Goal: Transaction & Acquisition: Purchase product/service

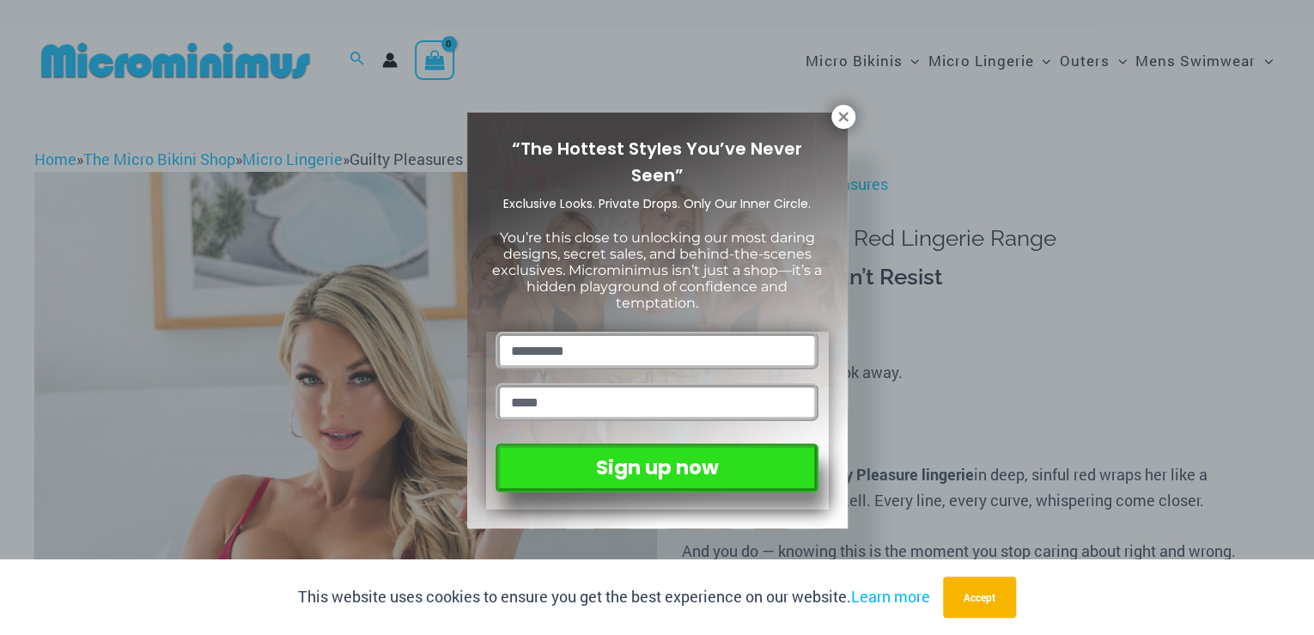
click at [836, 120] on icon at bounding box center [843, 116] width 15 height 15
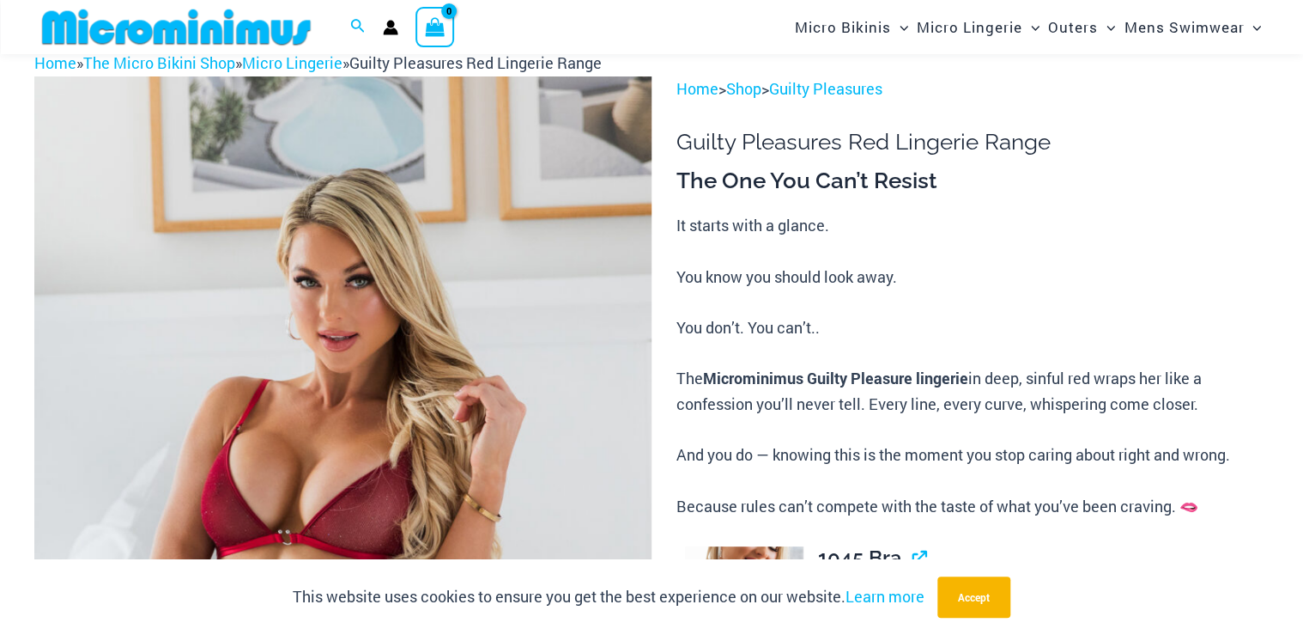
scroll to position [191, 0]
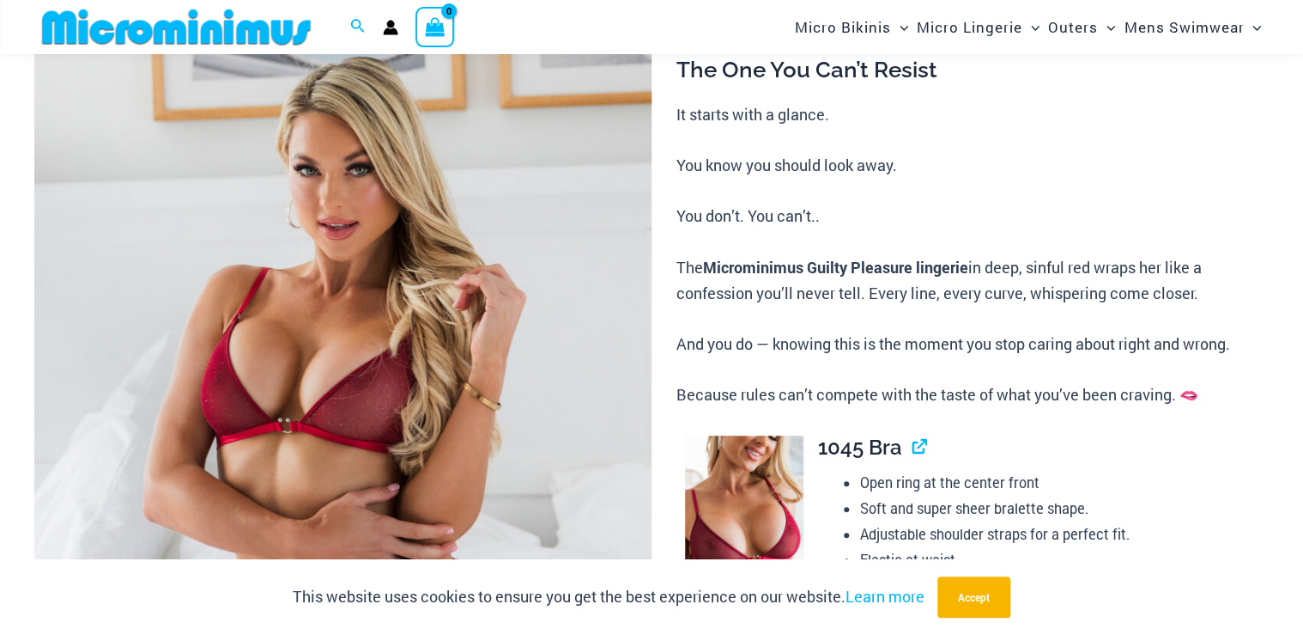
click at [267, 303] on img at bounding box center [342, 428] width 617 height 927
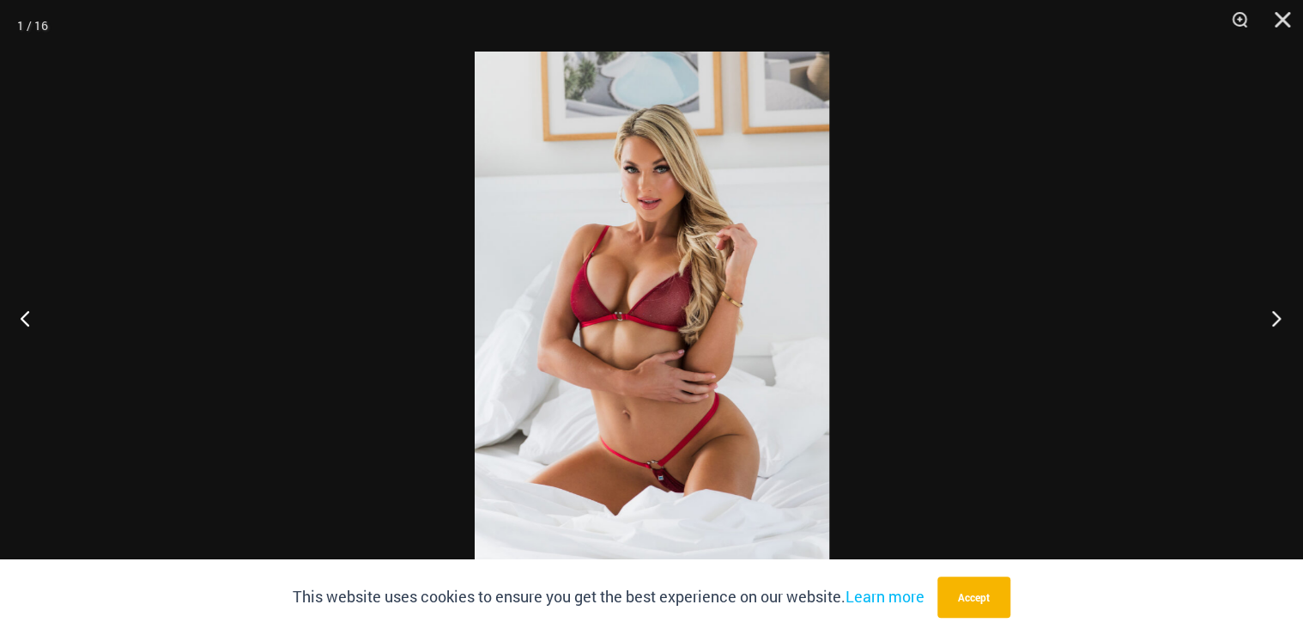
click at [1279, 313] on button "Next" at bounding box center [1271, 318] width 64 height 86
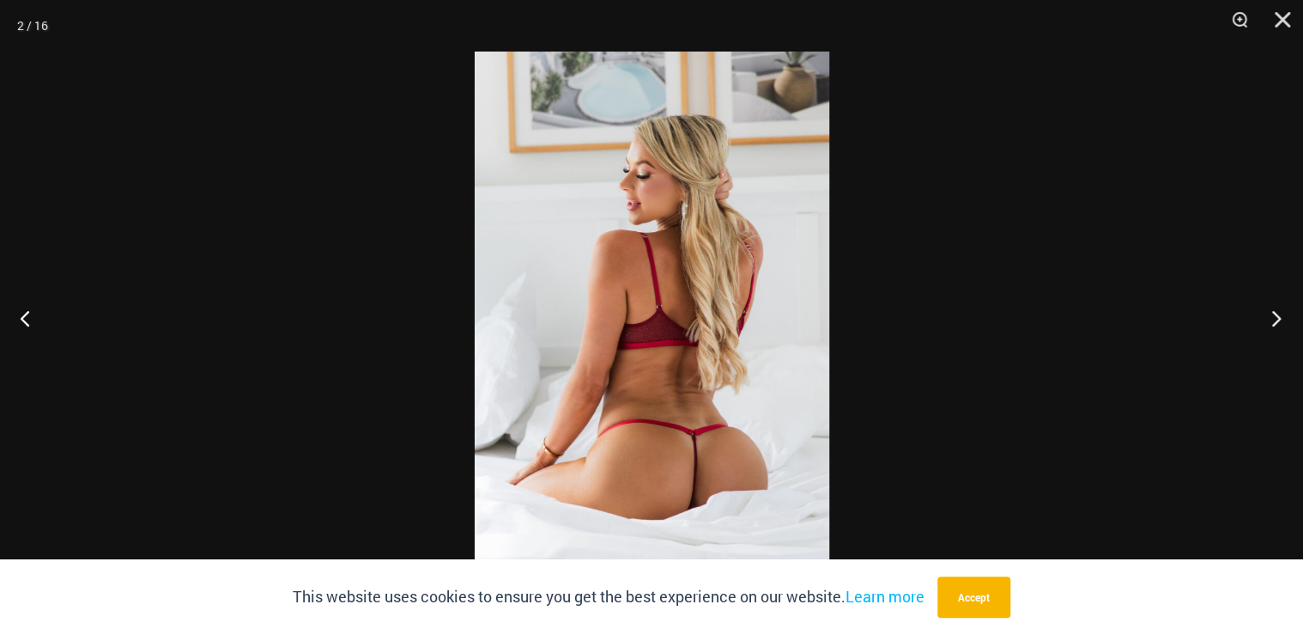
click at [1279, 313] on button "Next" at bounding box center [1271, 318] width 64 height 86
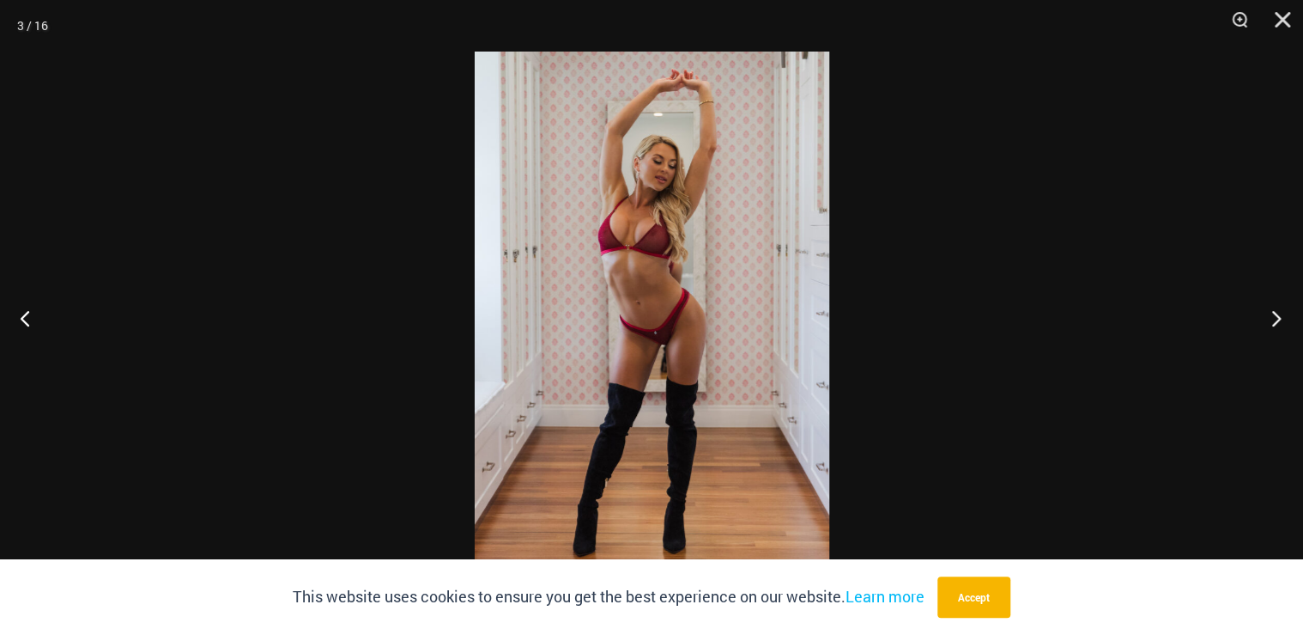
click at [1279, 313] on button "Next" at bounding box center [1271, 318] width 64 height 86
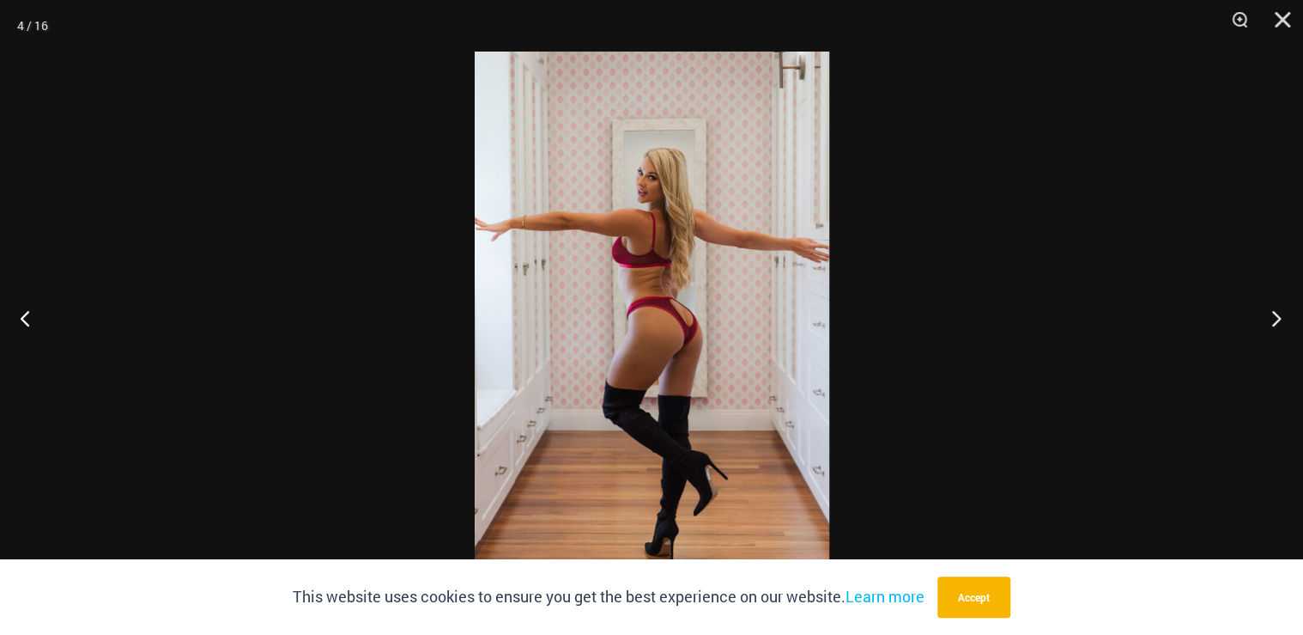
click at [1279, 313] on button "Next" at bounding box center [1271, 318] width 64 height 86
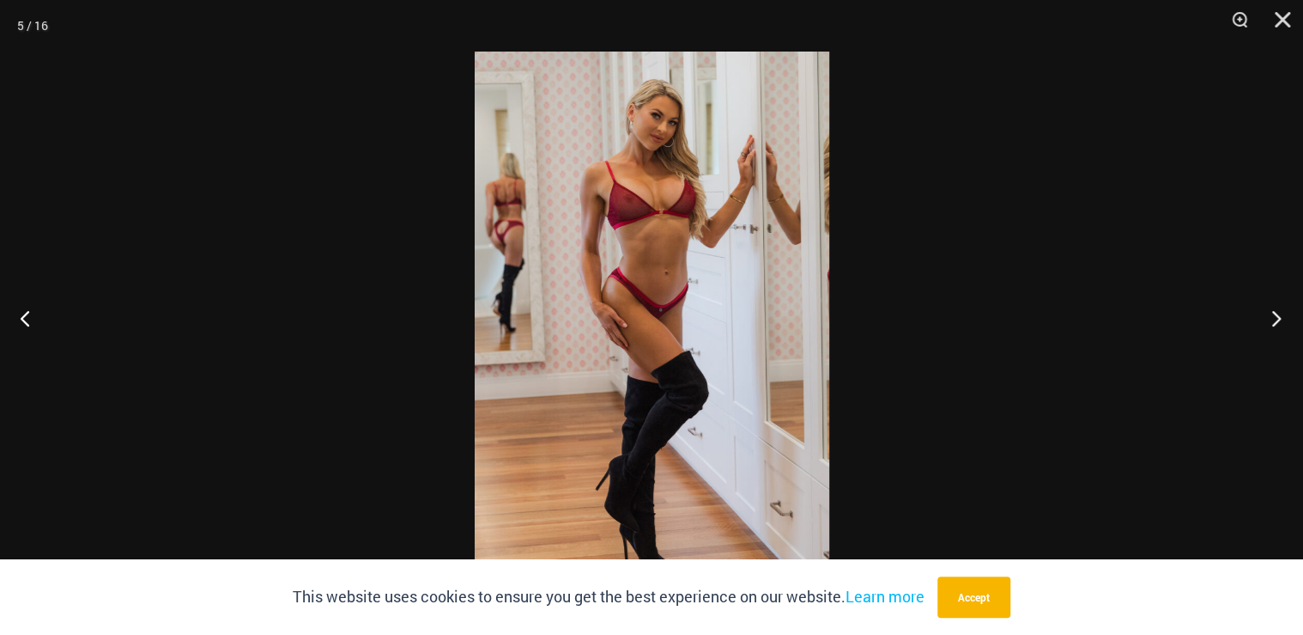
click at [1279, 313] on button "Next" at bounding box center [1271, 318] width 64 height 86
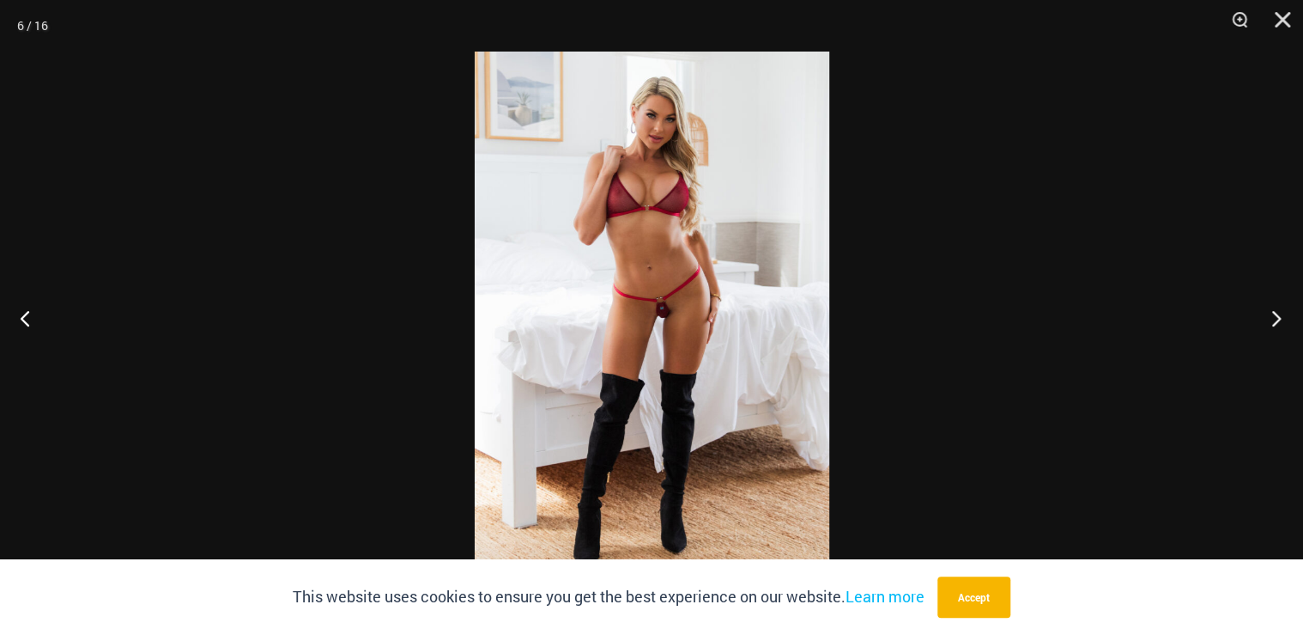
click at [1279, 313] on button "Next" at bounding box center [1271, 318] width 64 height 86
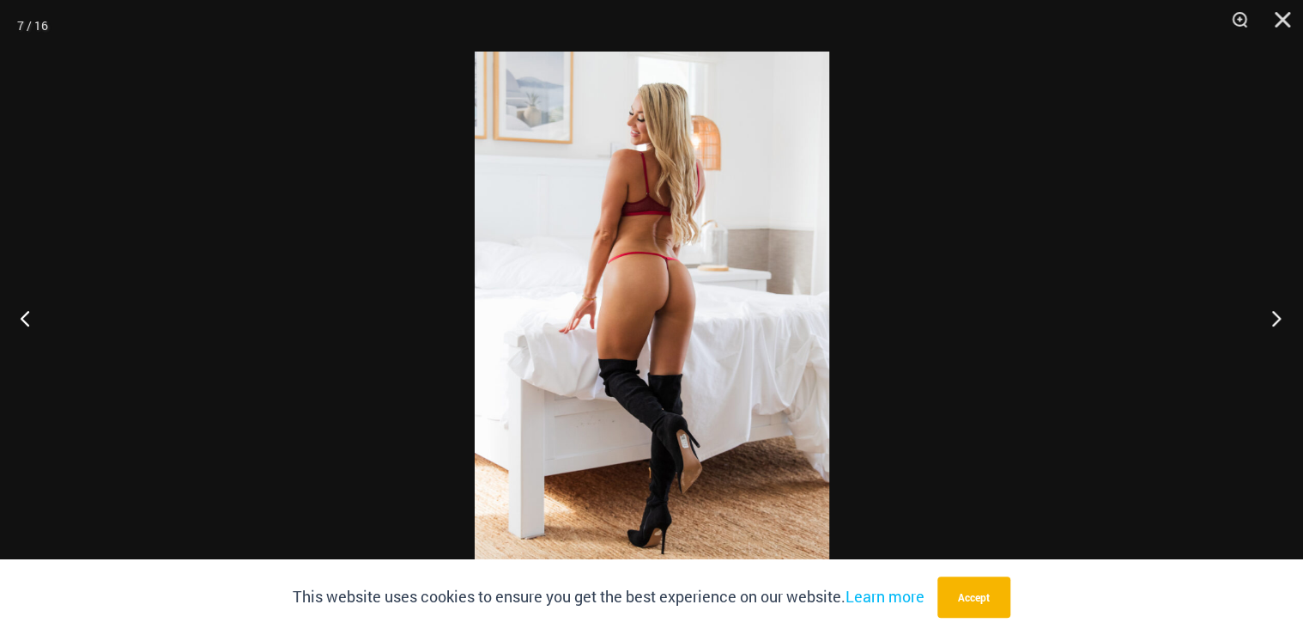
click at [1279, 313] on button "Next" at bounding box center [1271, 318] width 64 height 86
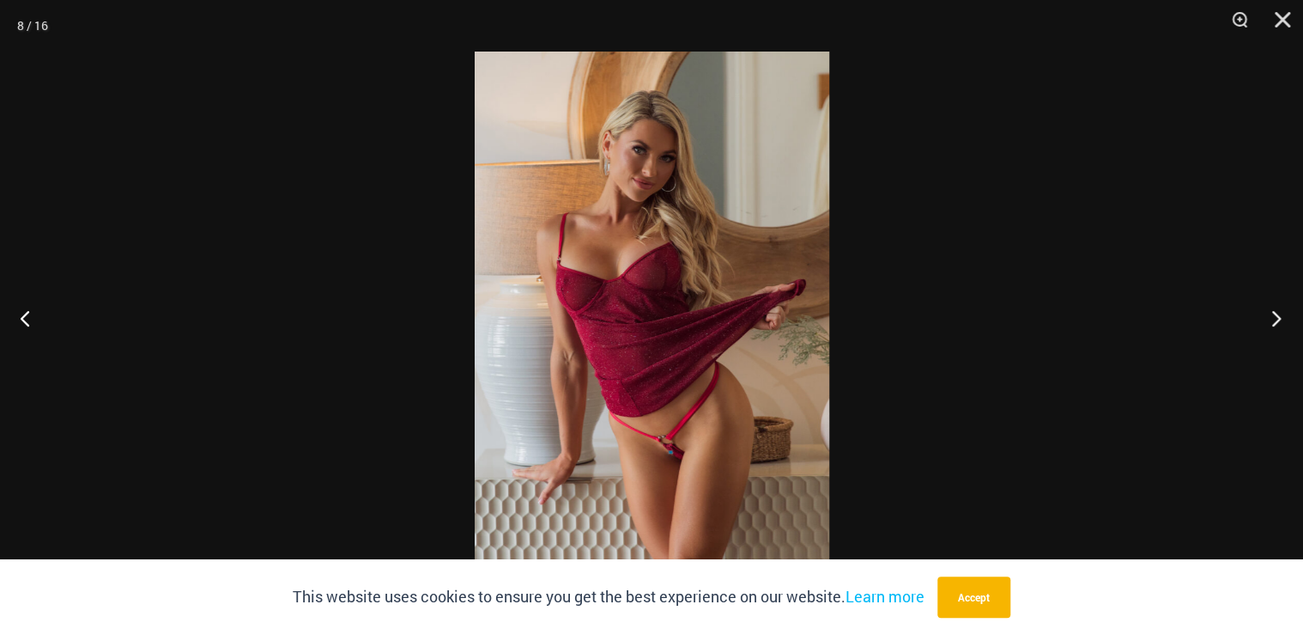
click at [1281, 313] on button "Next" at bounding box center [1271, 318] width 64 height 86
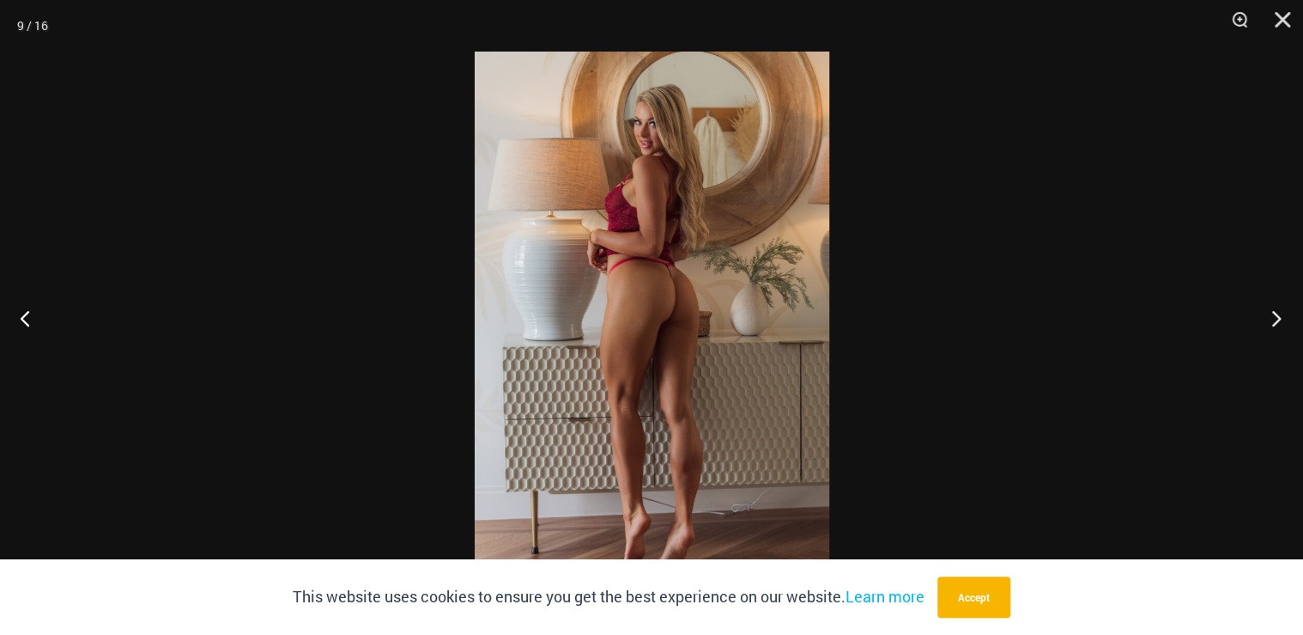
click at [1281, 313] on button "Next" at bounding box center [1271, 318] width 64 height 86
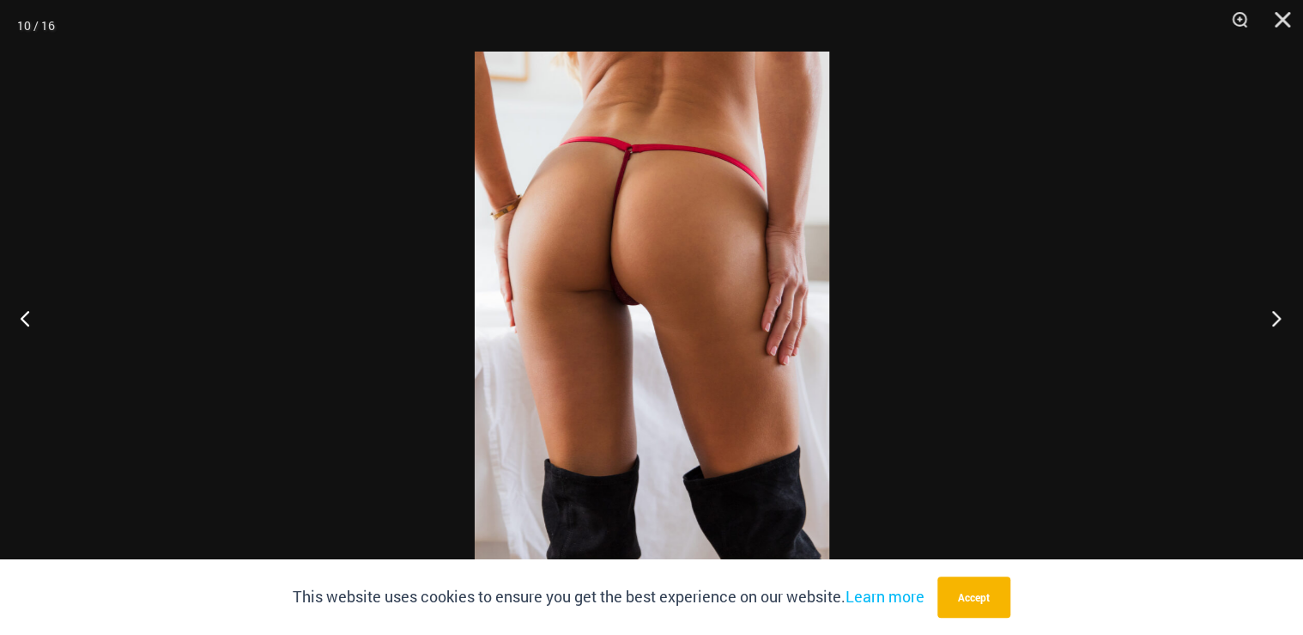
click at [1281, 313] on button "Next" at bounding box center [1271, 318] width 64 height 86
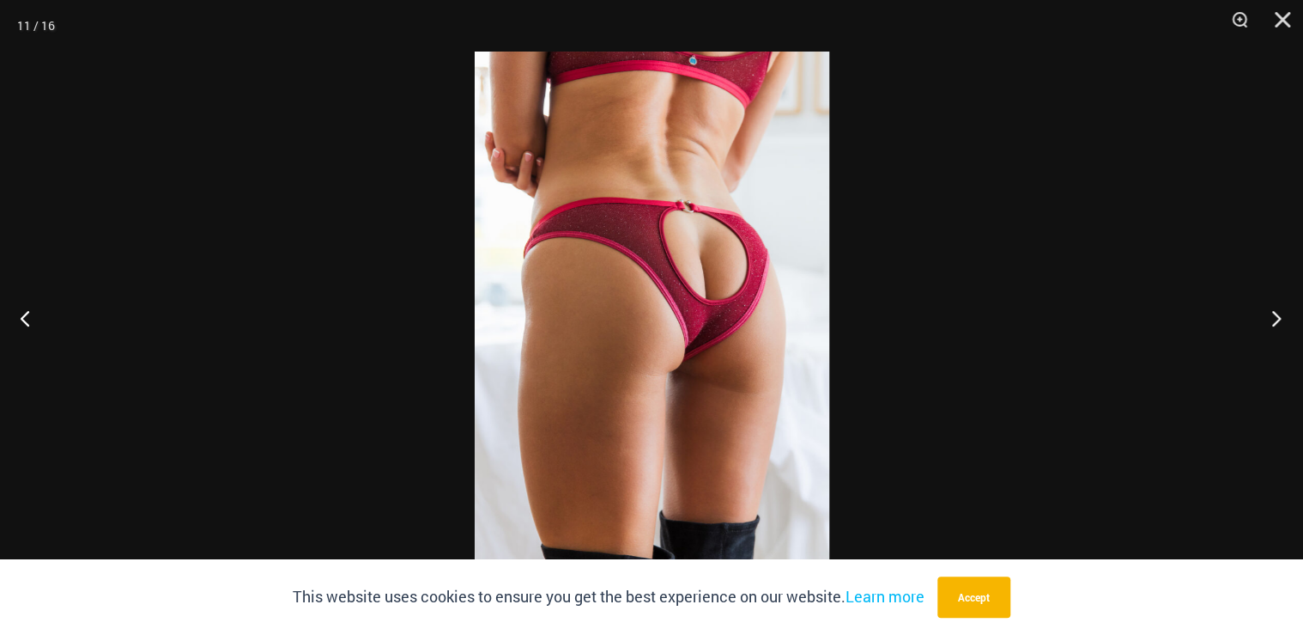
click at [1281, 313] on button "Next" at bounding box center [1271, 318] width 64 height 86
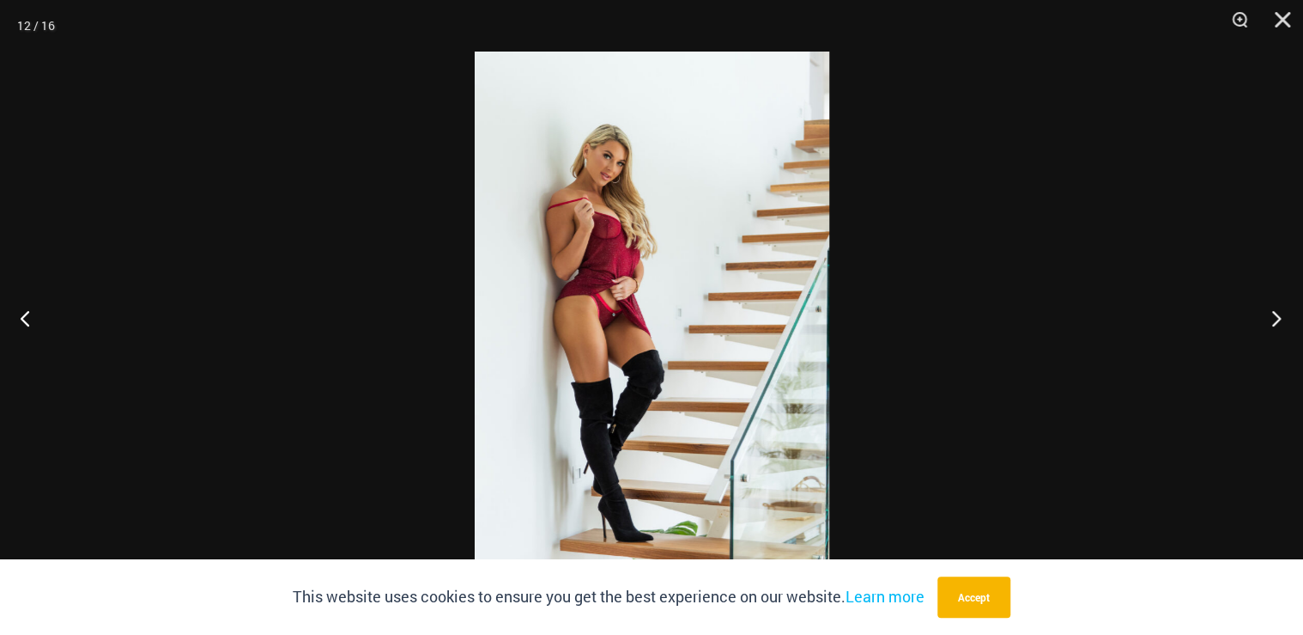
click at [1281, 313] on button "Next" at bounding box center [1271, 318] width 64 height 86
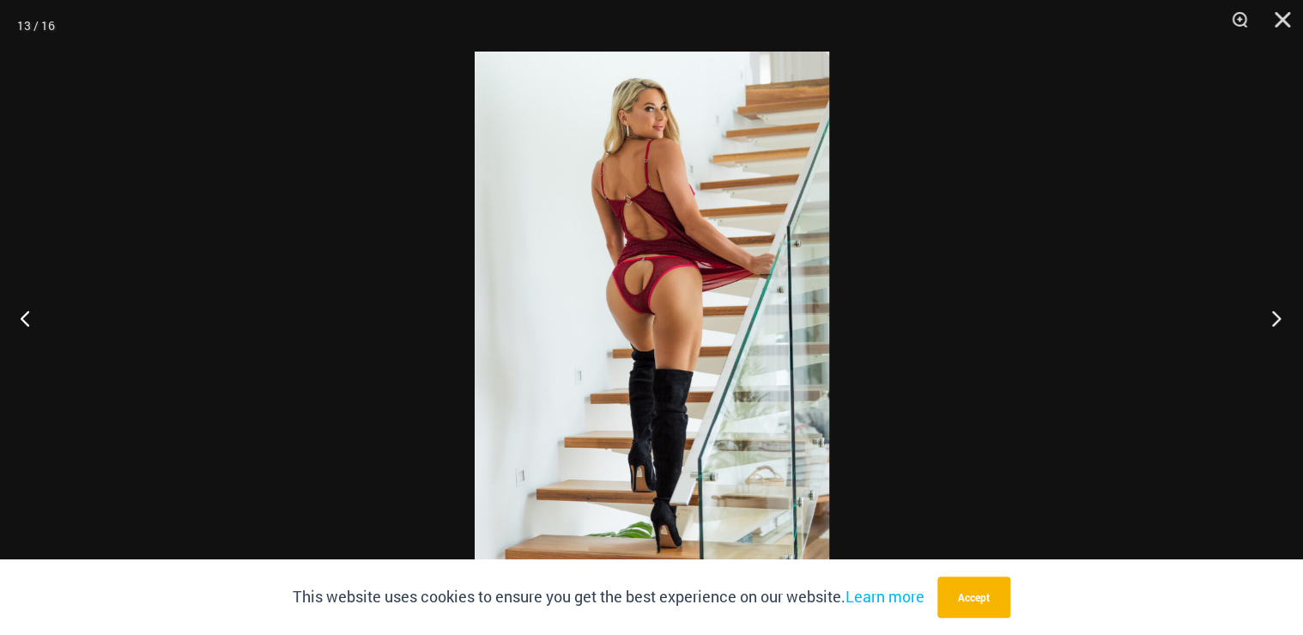
click at [1281, 313] on button "Next" at bounding box center [1271, 318] width 64 height 86
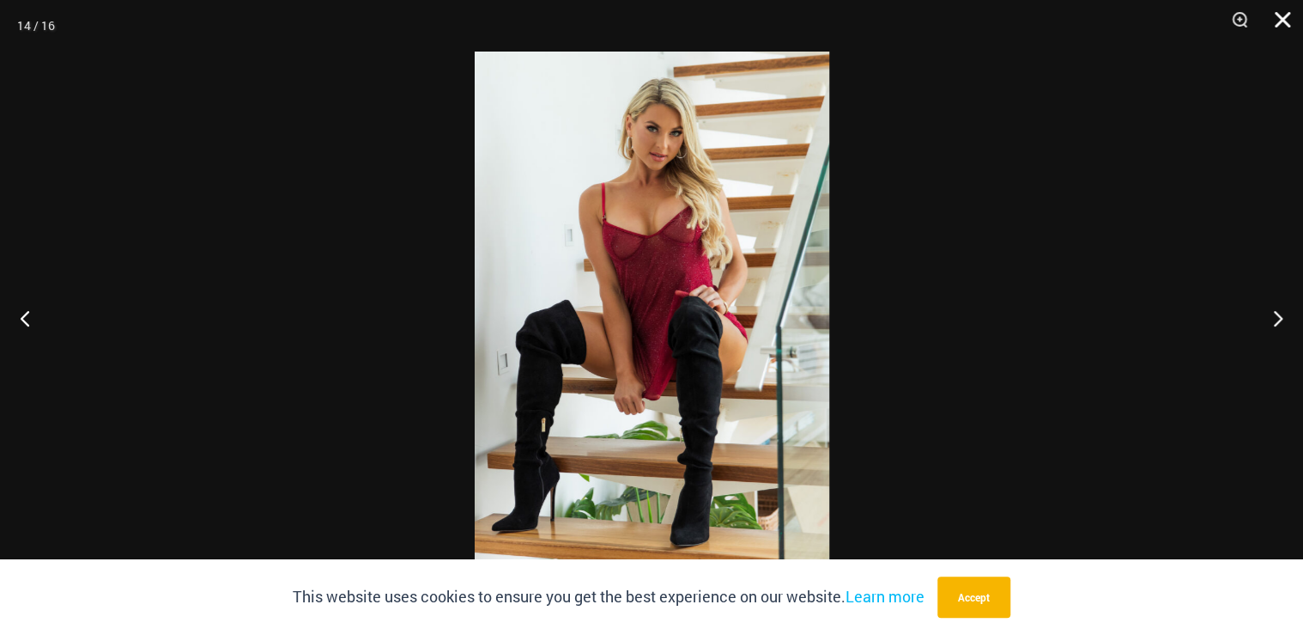
click at [1282, 17] on button "Close" at bounding box center [1276, 26] width 43 height 52
